Goal: Understand process/instructions

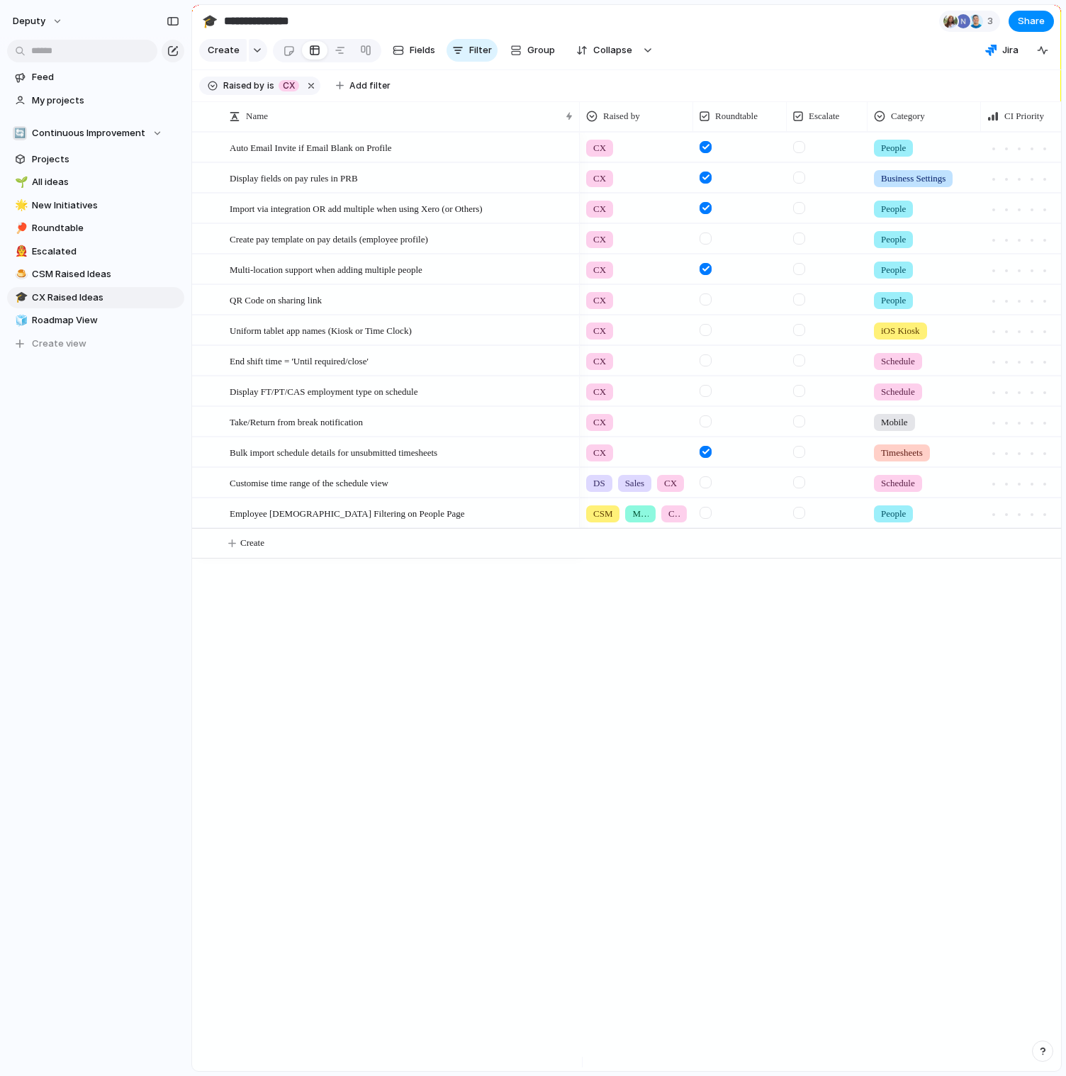
click at [420, 18] on section "**********" at bounding box center [626, 21] width 869 height 32
click at [345, 213] on span "Import via integration OR add multiple when using Xero (or Others)" at bounding box center [356, 208] width 253 height 16
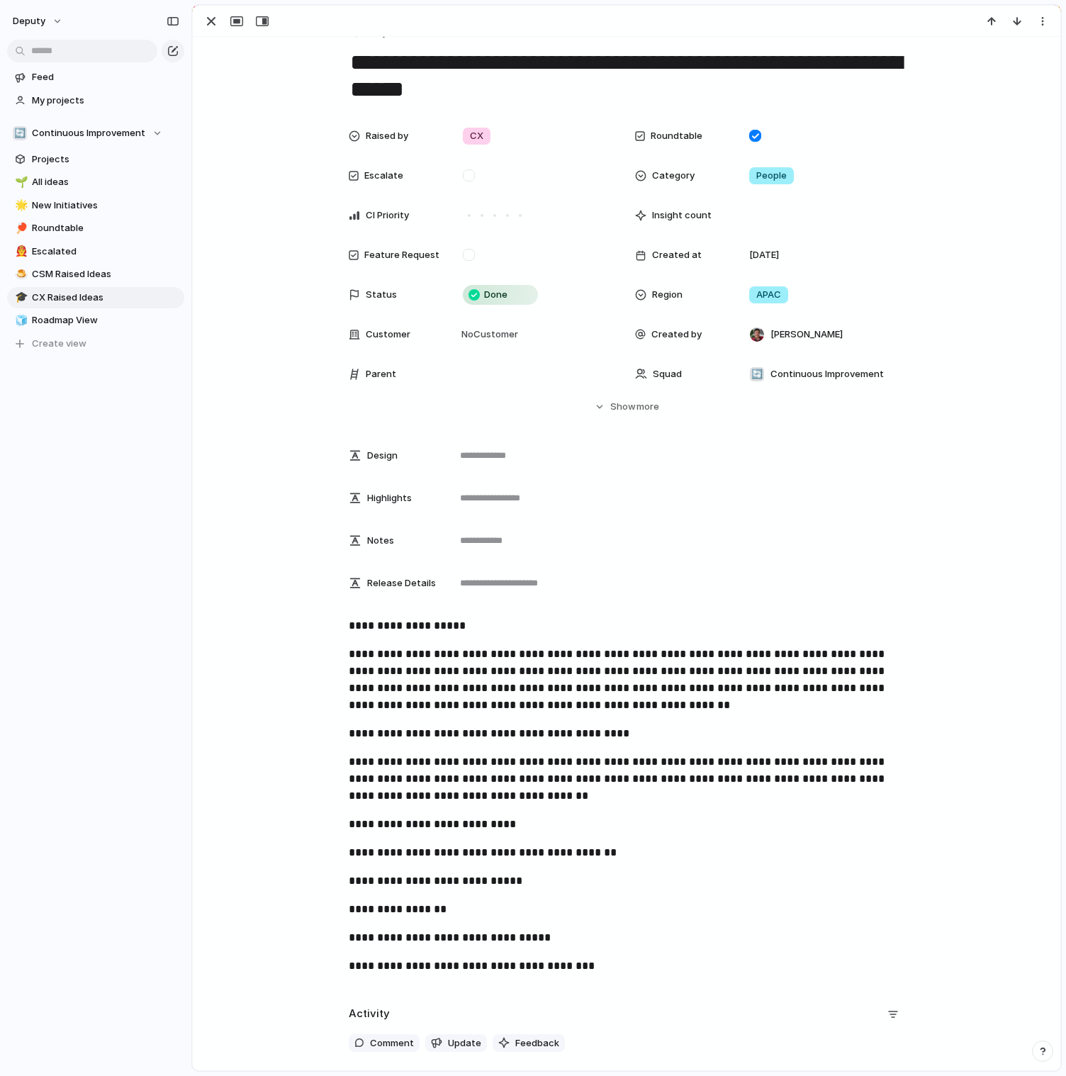
scroll to position [442, 0]
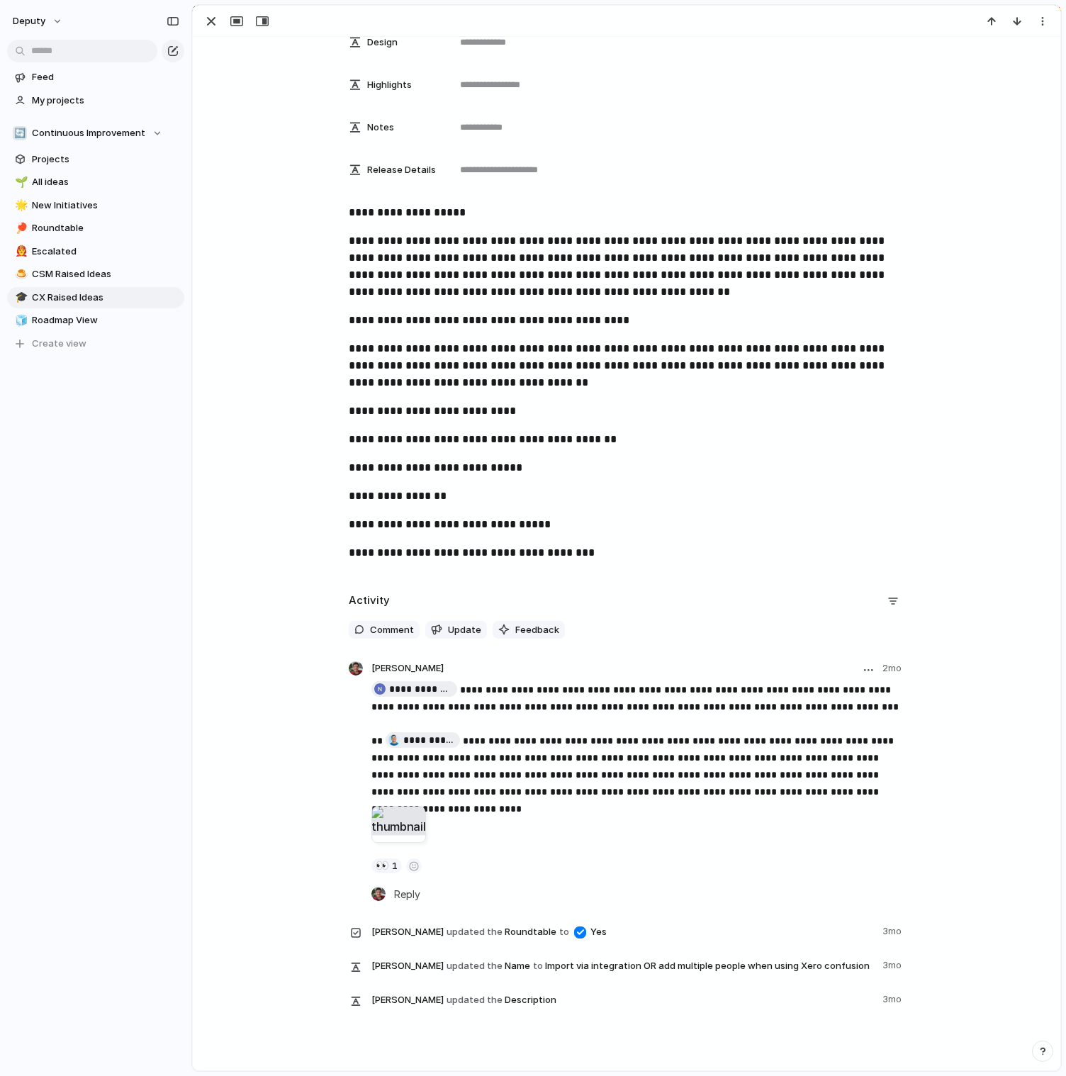
click at [393, 826] on div at bounding box center [398, 824] width 55 height 37
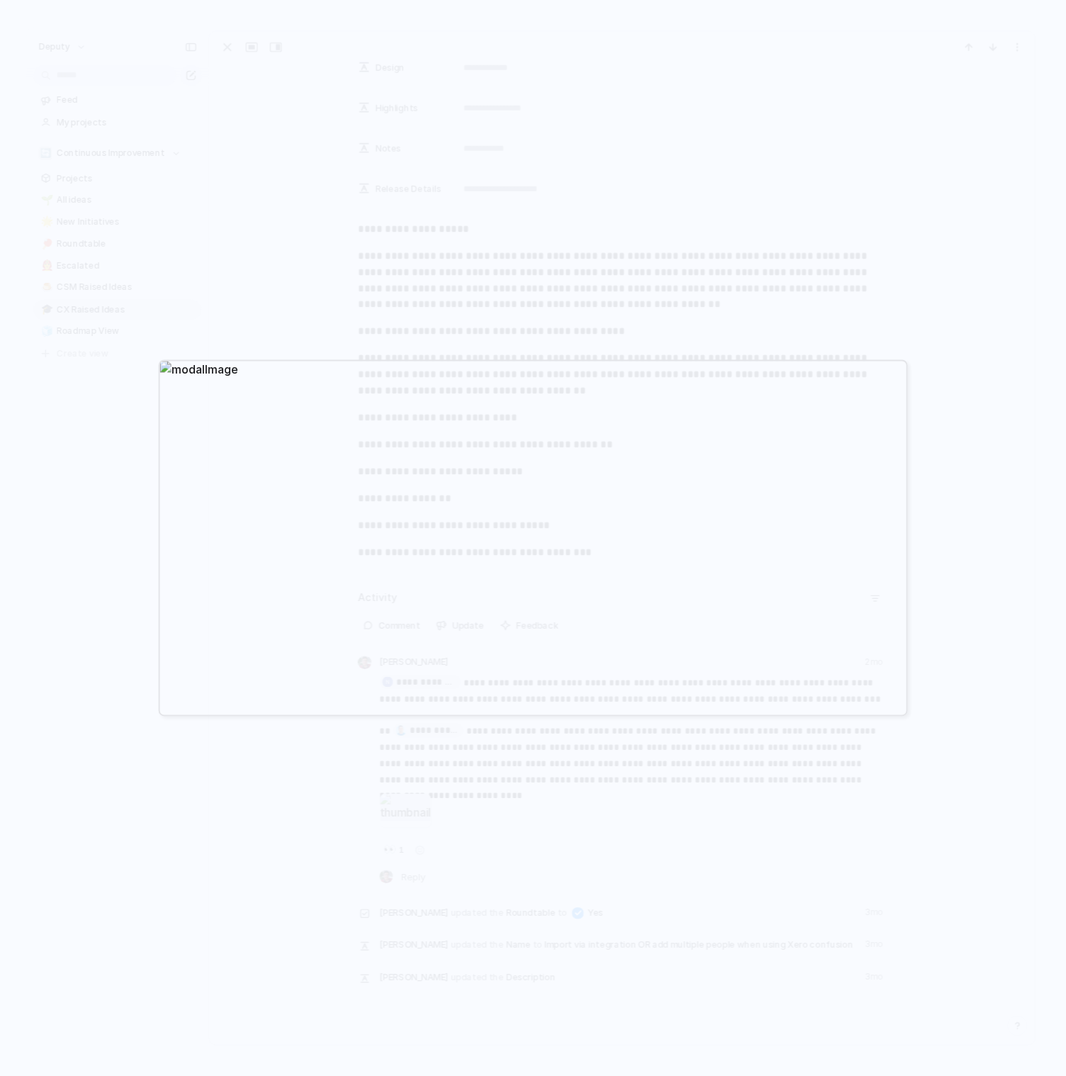
click at [84, 389] on div at bounding box center [533, 538] width 1066 height 1076
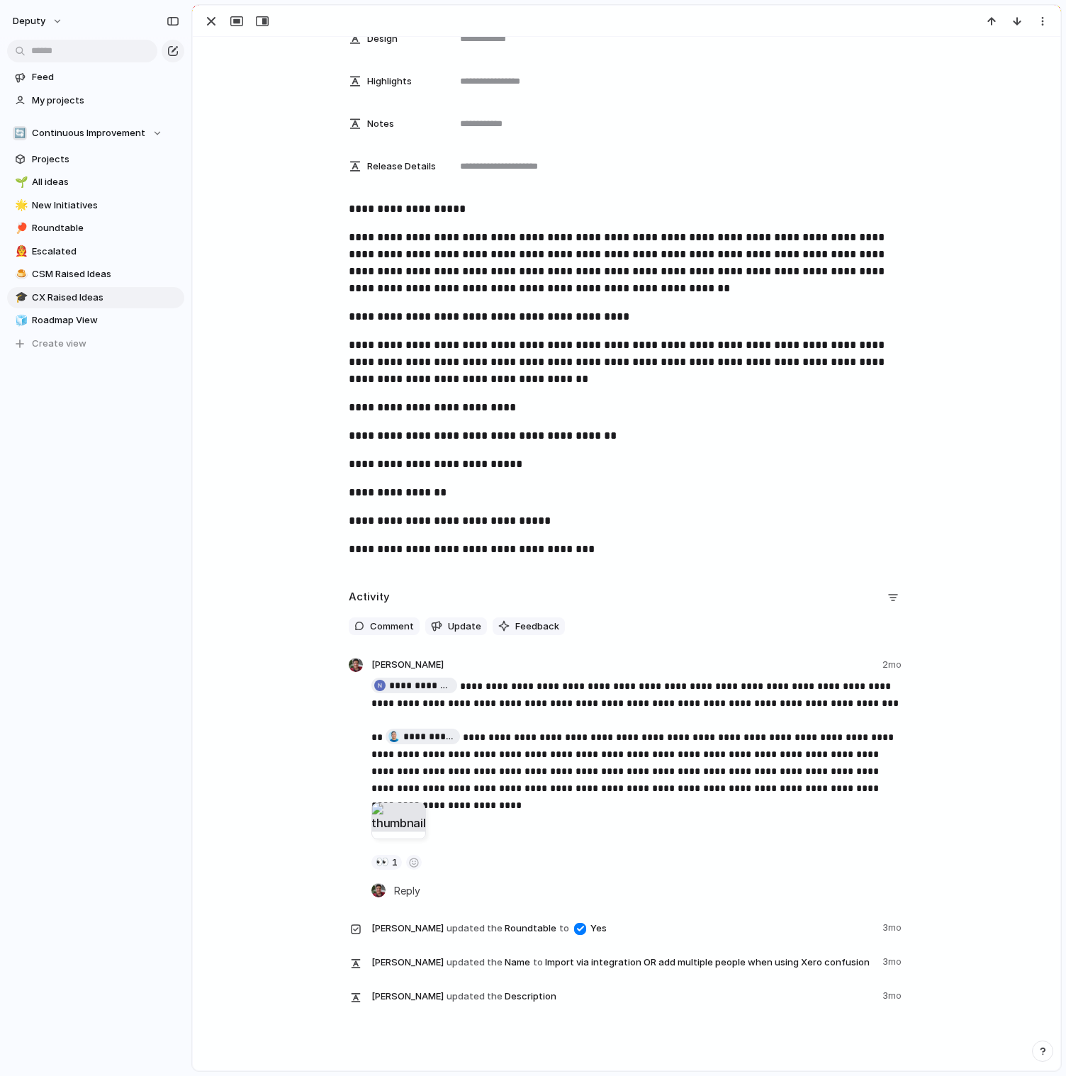
scroll to position [498, 0]
